Goal: Task Accomplishment & Management: Manage account settings

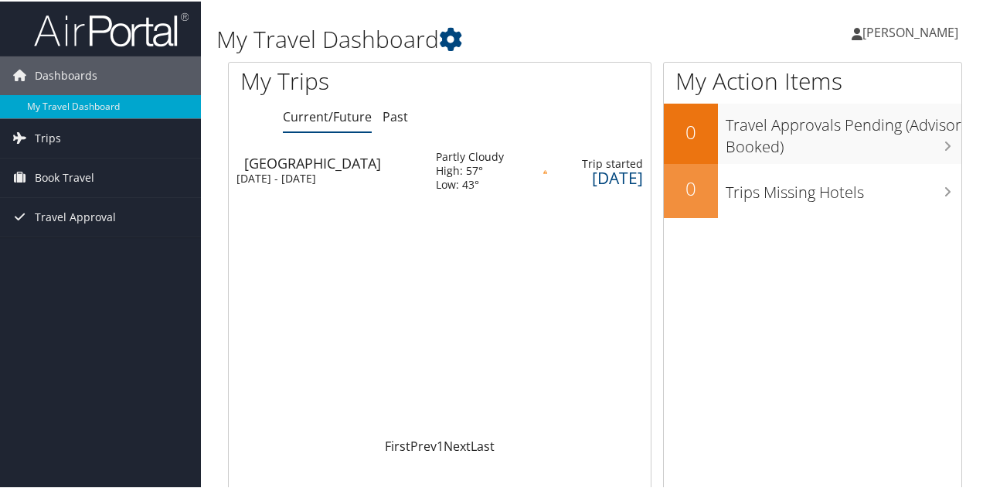
click at [572, 173] on div "[DATE]" at bounding box center [603, 176] width 80 height 14
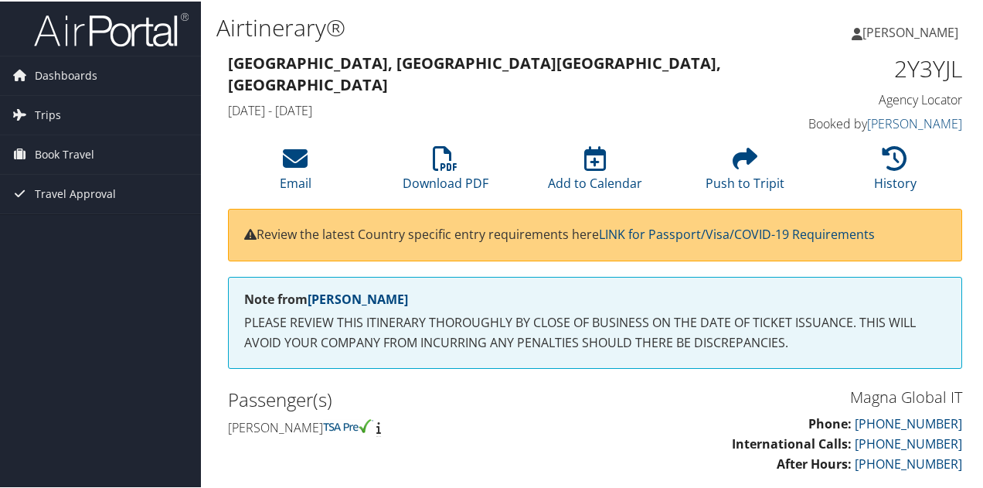
click at [923, 226] on p "Review the latest Country specific entry requirements here LINK for Passport/Vi…" at bounding box center [595, 233] width 702 height 20
click at [739, 100] on h4 "Fri 26 Sep 2025 - Fri 03 Oct 2025" at bounding box center [500, 108] width 545 height 17
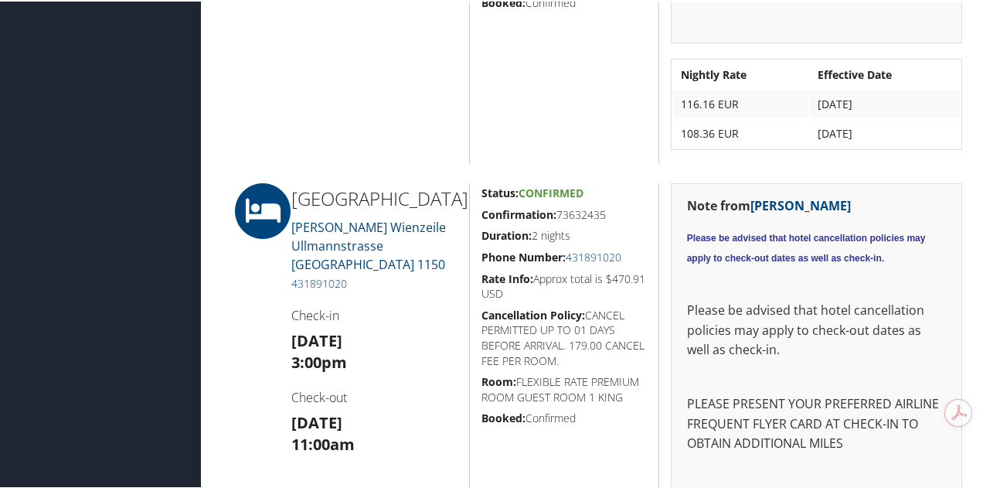
scroll to position [2318, 0]
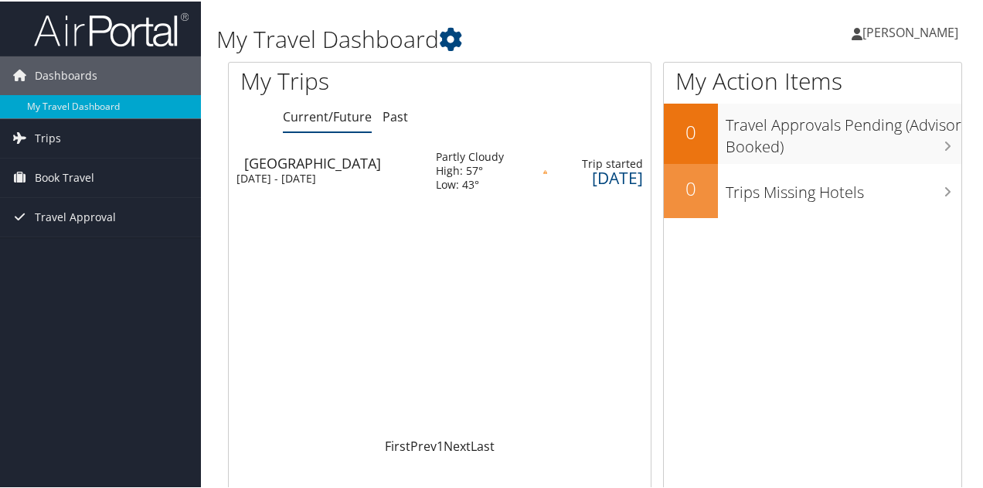
click at [887, 33] on span "[PERSON_NAME]" at bounding box center [910, 30] width 96 height 17
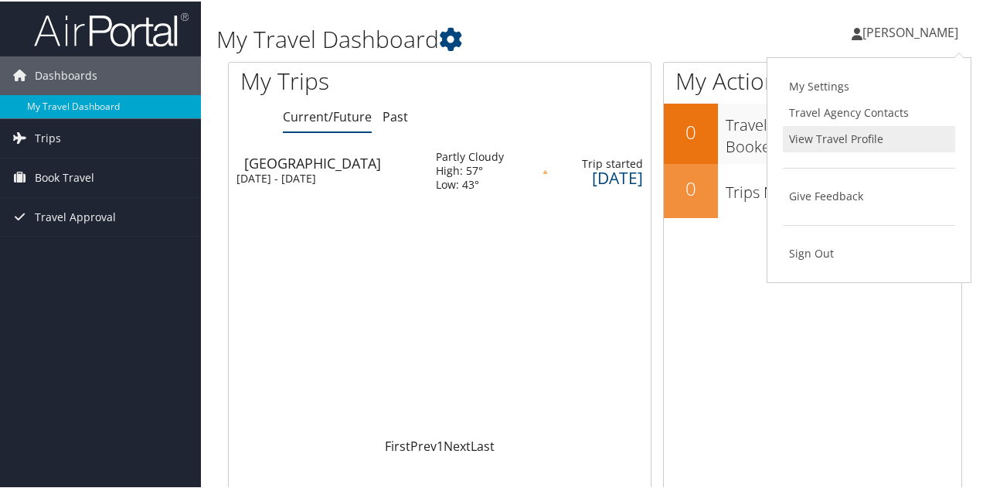
click at [833, 136] on link "View Travel Profile" at bounding box center [869, 137] width 172 height 26
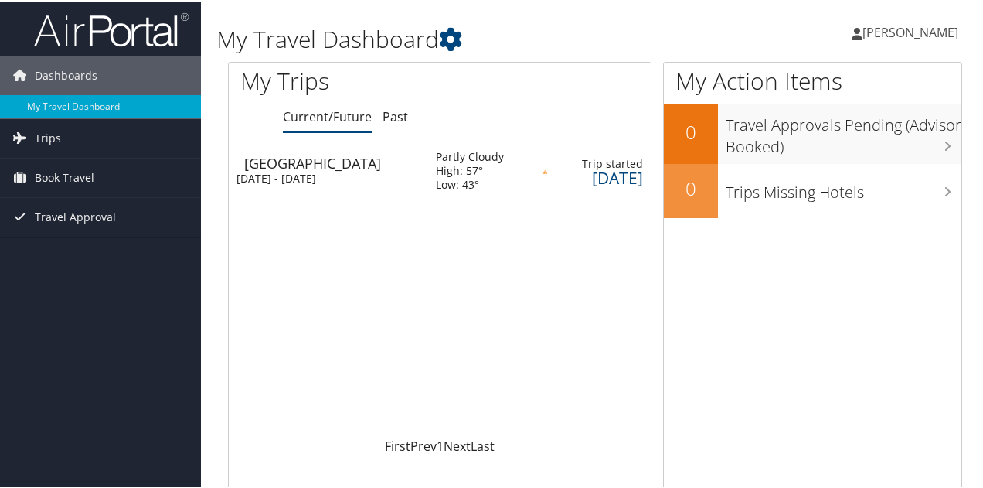
click at [900, 36] on span "[PERSON_NAME]" at bounding box center [910, 30] width 96 height 17
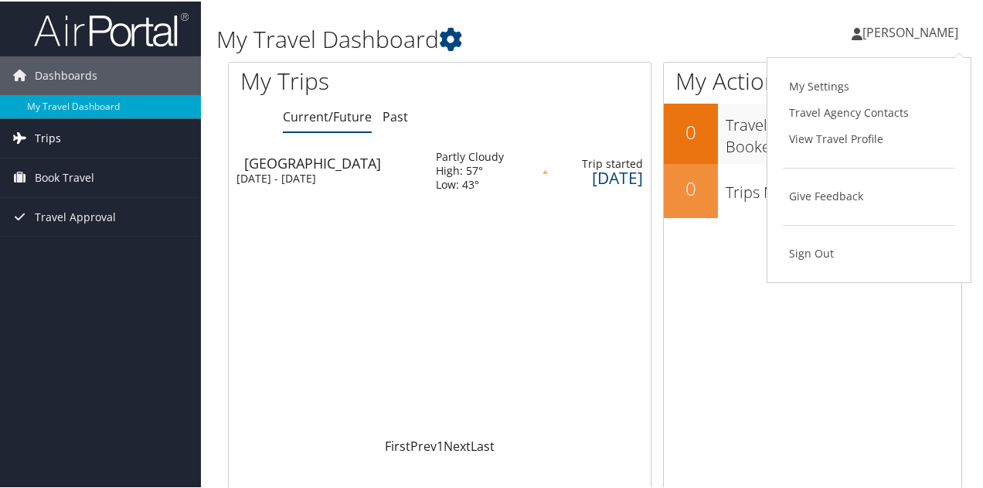
click at [46, 138] on span "Trips" at bounding box center [48, 136] width 26 height 39
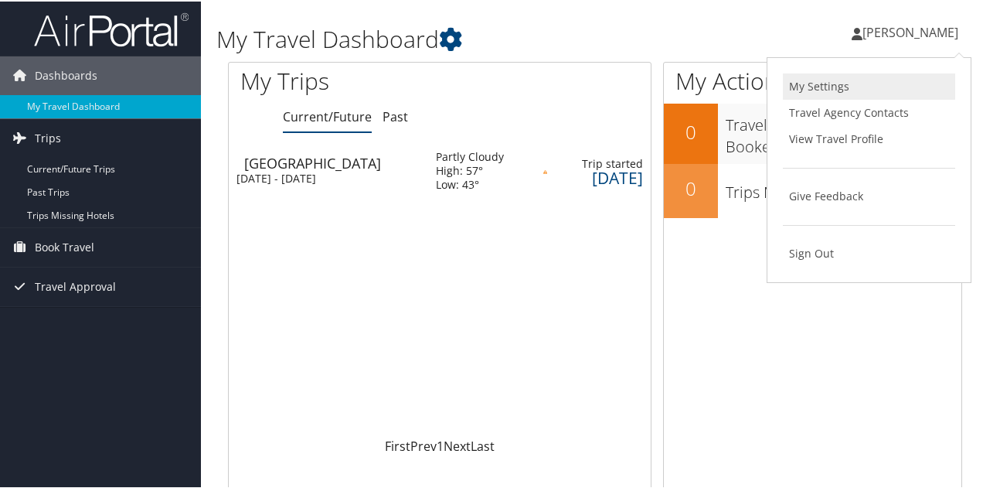
click at [828, 83] on link "My Settings" at bounding box center [869, 85] width 172 height 26
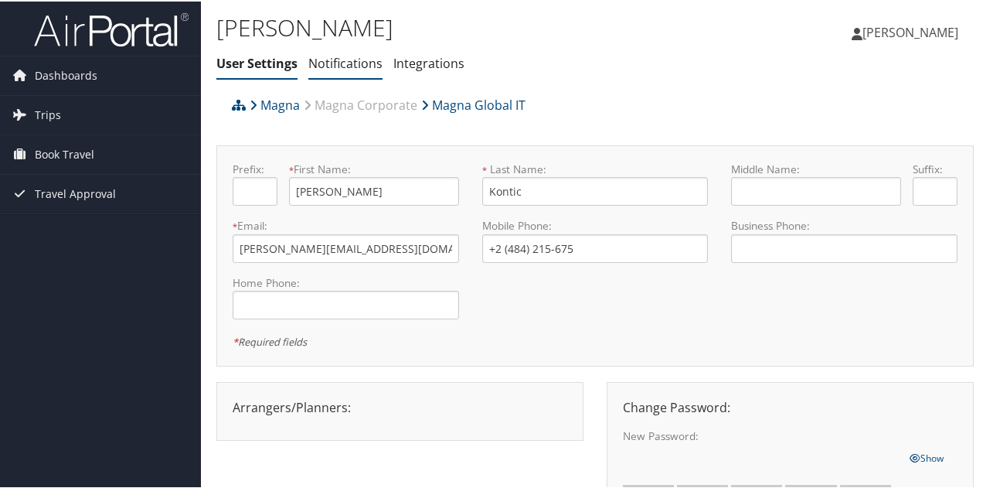
click at [338, 63] on link "Notifications" at bounding box center [345, 61] width 74 height 17
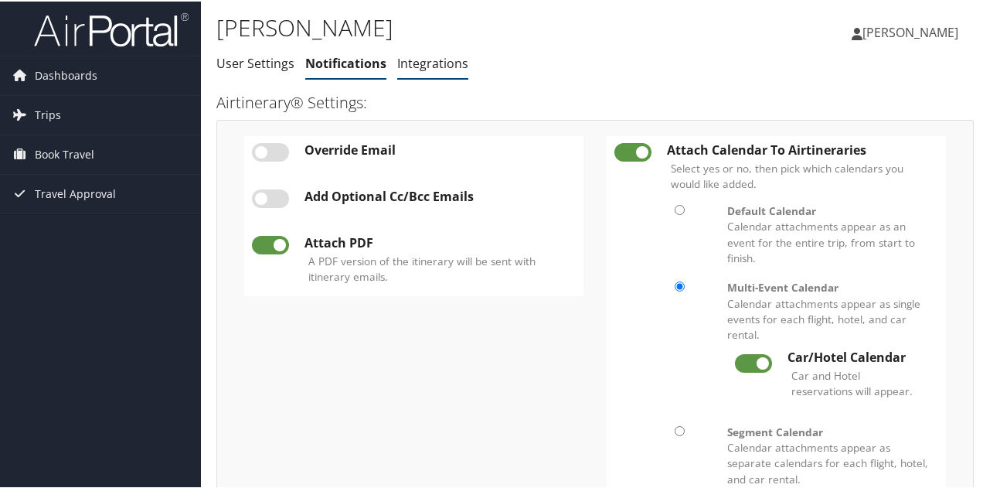
click at [427, 64] on link "Integrations" at bounding box center [432, 61] width 71 height 17
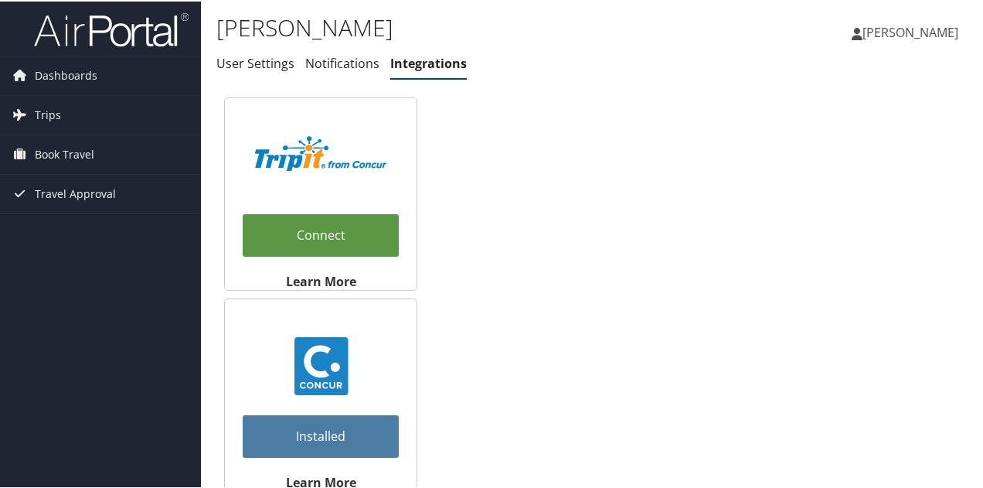
click at [896, 26] on span "[PERSON_NAME]" at bounding box center [910, 30] width 96 height 17
click at [39, 69] on span "Dashboards" at bounding box center [66, 74] width 63 height 39
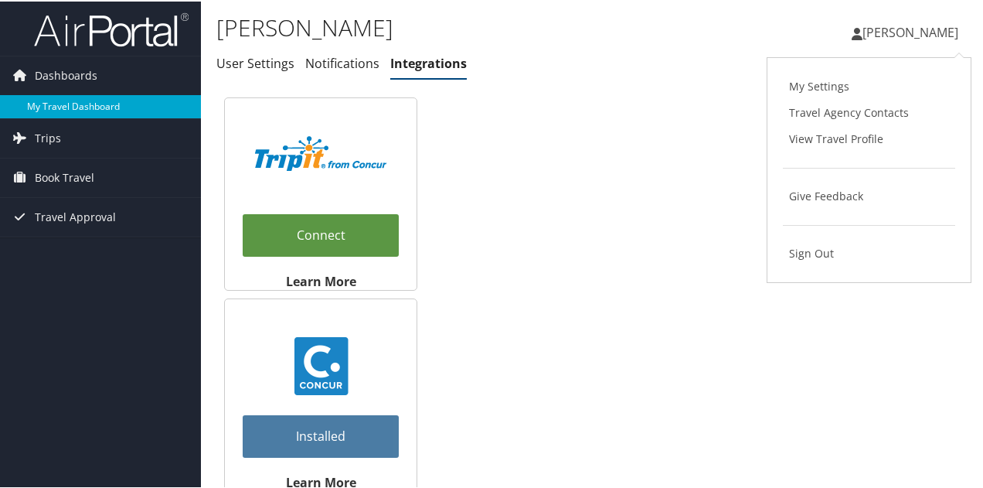
click at [48, 101] on link "My Travel Dashboard" at bounding box center [100, 105] width 201 height 23
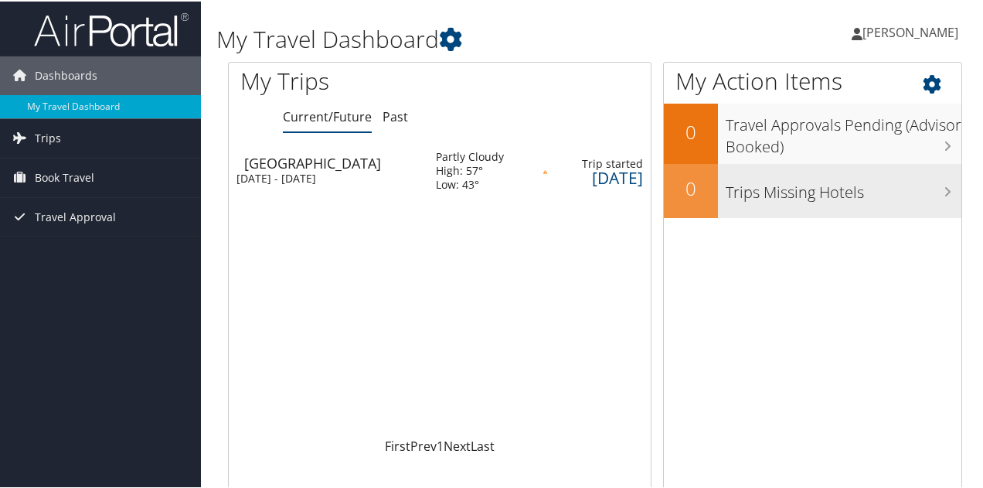
click at [824, 189] on h3 "Trips Missing Hotels" at bounding box center [844, 186] width 236 height 29
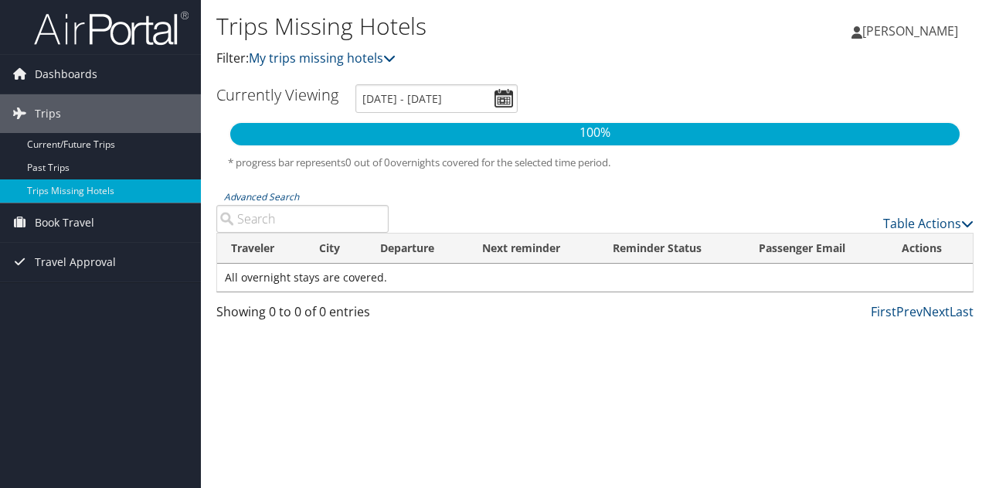
click at [881, 30] on span "[PERSON_NAME]" at bounding box center [910, 30] width 96 height 17
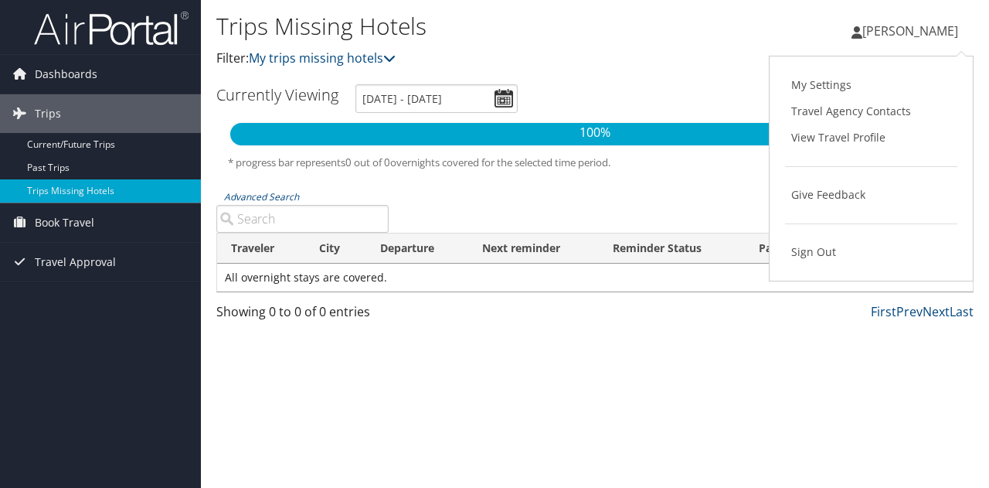
click at [768, 0] on div "Trips Missing Hotels Filter: My trips missing hotels [PERSON_NAME] [PERSON_NAME…" at bounding box center [595, 42] width 788 height 84
